Goal: Transaction & Acquisition: Purchase product/service

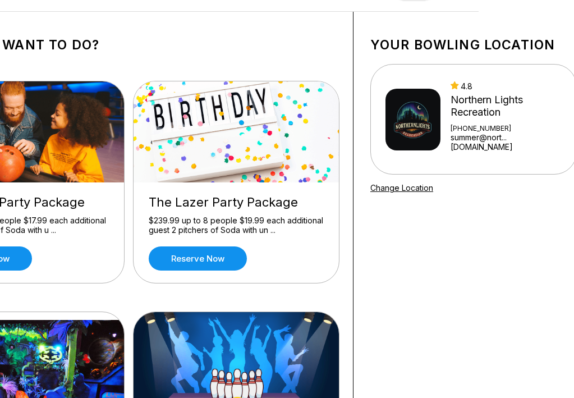
scroll to position [40, 113]
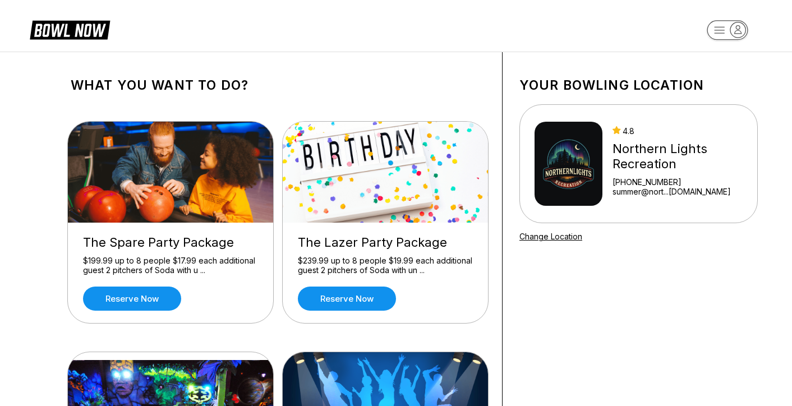
click at [568, 173] on img at bounding box center [569, 164] width 68 height 84
click at [714, 36] on rect "button" at bounding box center [727, 30] width 41 height 20
click at [666, 42] on header at bounding box center [396, 26] width 792 height 52
click at [90, 33] on icon at bounding box center [70, 29] width 80 height 21
